Goal: Use online tool/utility: Use online tool/utility

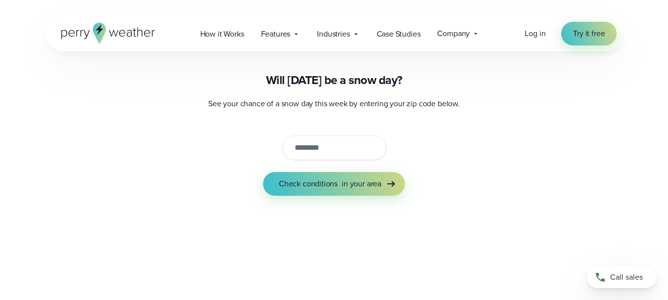
scroll to position [99, 0]
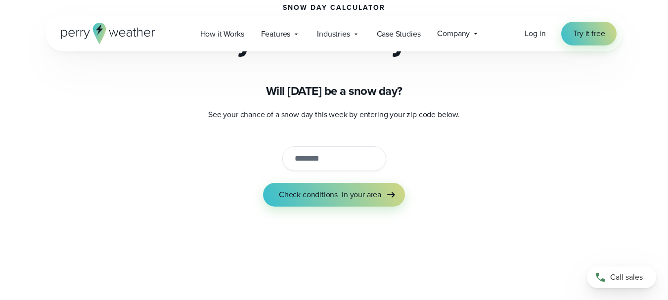
click at [330, 158] on input "string" at bounding box center [334, 158] width 104 height 25
paste input "*******"
click at [329, 199] on span "Check conditions" at bounding box center [308, 195] width 59 height 12
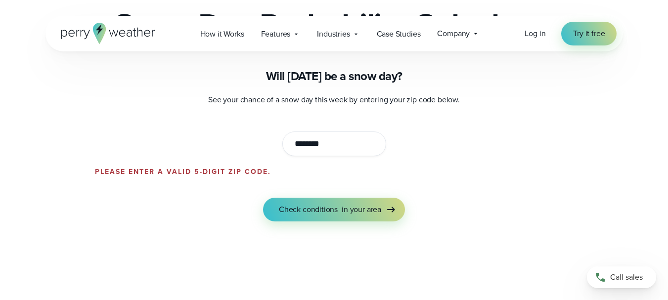
click at [311, 145] on input "string" at bounding box center [334, 144] width 104 height 25
click at [327, 207] on span "Check conditions" at bounding box center [308, 210] width 59 height 12
click at [327, 211] on span "Check conditions" at bounding box center [308, 210] width 59 height 12
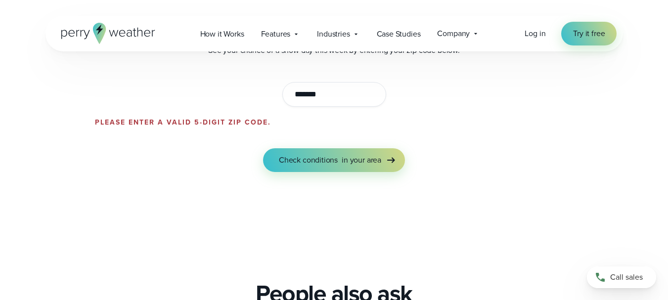
scroll to position [165, 0]
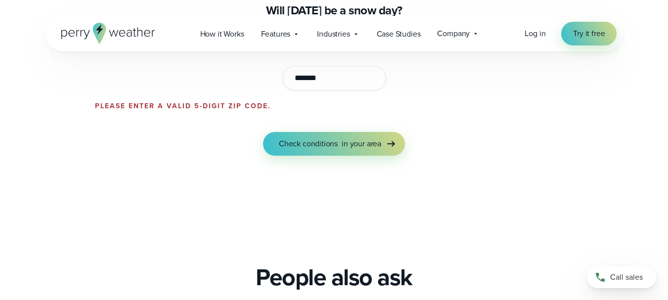
click at [332, 145] on span "Check conditions" at bounding box center [308, 144] width 59 height 12
click at [336, 80] on input "string" at bounding box center [334, 78] width 104 height 25
click at [324, 133] on button "Check conditions in your area" at bounding box center [334, 144] width 142 height 24
click at [328, 141] on span "Check conditions" at bounding box center [308, 144] width 59 height 12
click at [326, 74] on input "string" at bounding box center [334, 78] width 104 height 25
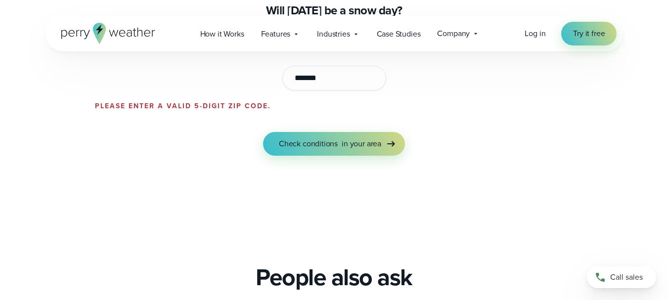
click at [299, 79] on input "string" at bounding box center [334, 78] width 104 height 25
click at [322, 139] on span "Check conditions" at bounding box center [308, 144] width 59 height 12
click at [292, 76] on input "string" at bounding box center [334, 78] width 104 height 25
type input "******"
click at [322, 143] on span "Check conditions" at bounding box center [308, 144] width 59 height 12
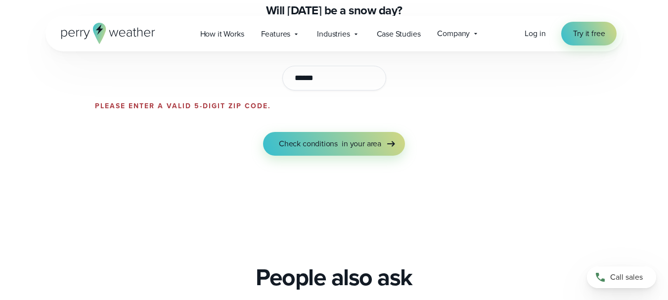
click at [334, 143] on span "Check conditions" at bounding box center [308, 144] width 59 height 12
